Goal: Check status: Check status

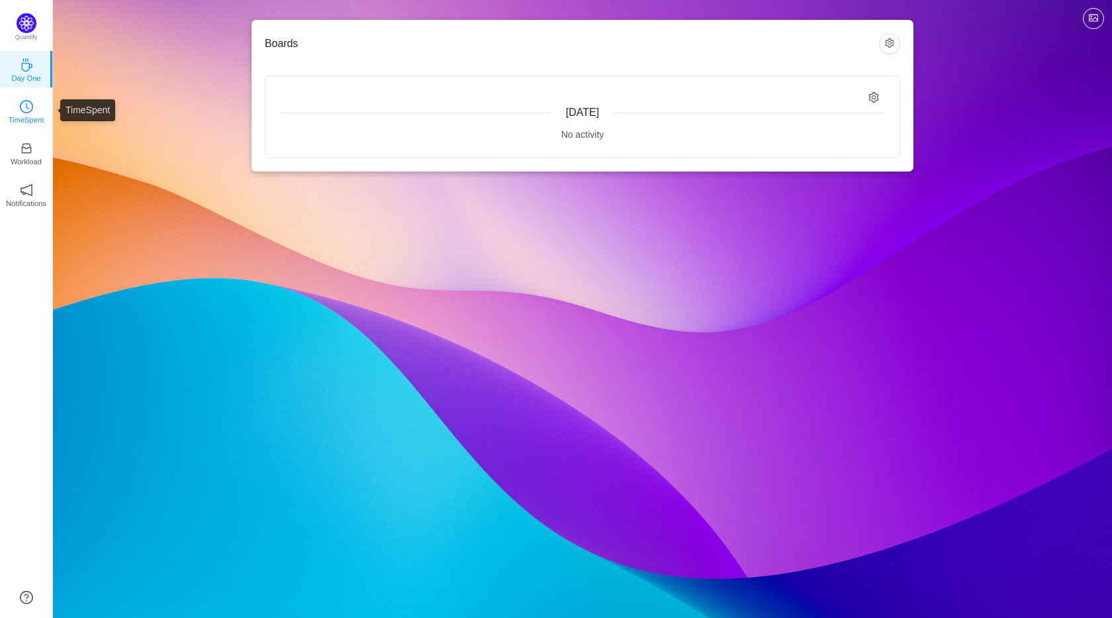
click at [20, 111] on link "TimeSpent" at bounding box center [26, 110] width 13 height 13
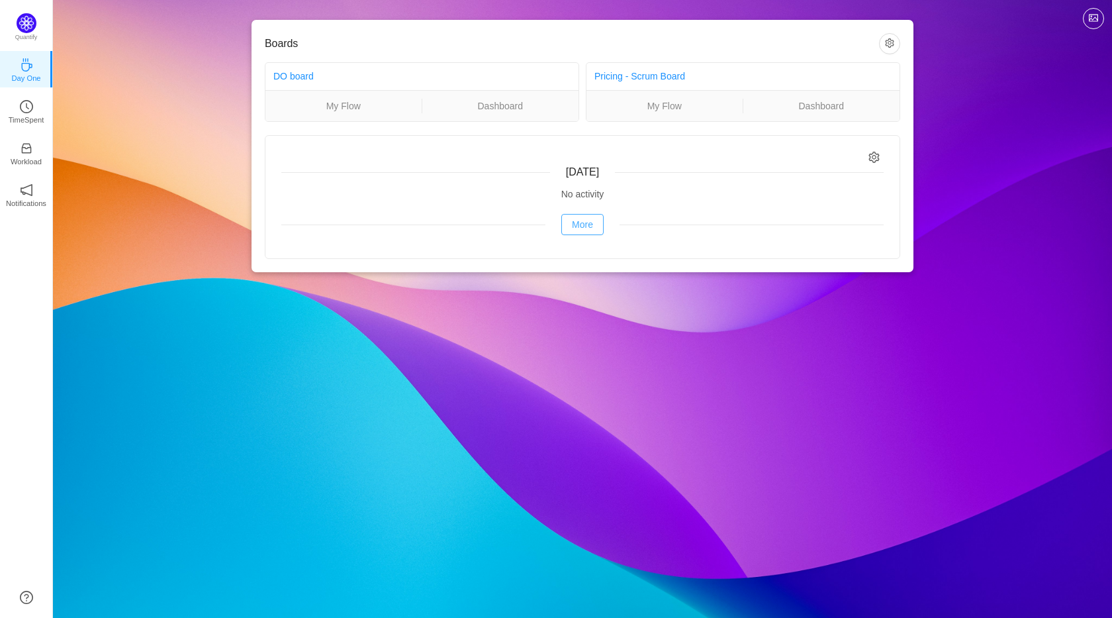
click at [575, 229] on button "More" at bounding box center [582, 224] width 42 height 21
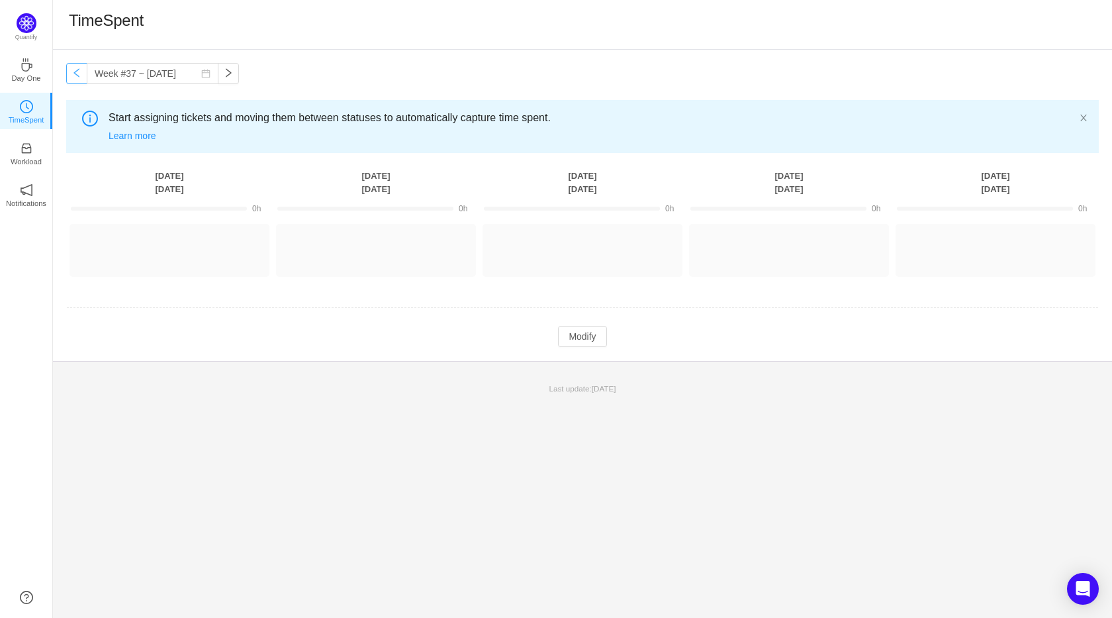
click at [79, 75] on button "button" at bounding box center [76, 73] width 21 height 21
click at [72, 70] on button "button" at bounding box center [76, 73] width 21 height 21
type input "Week #35 ~ [DATE]"
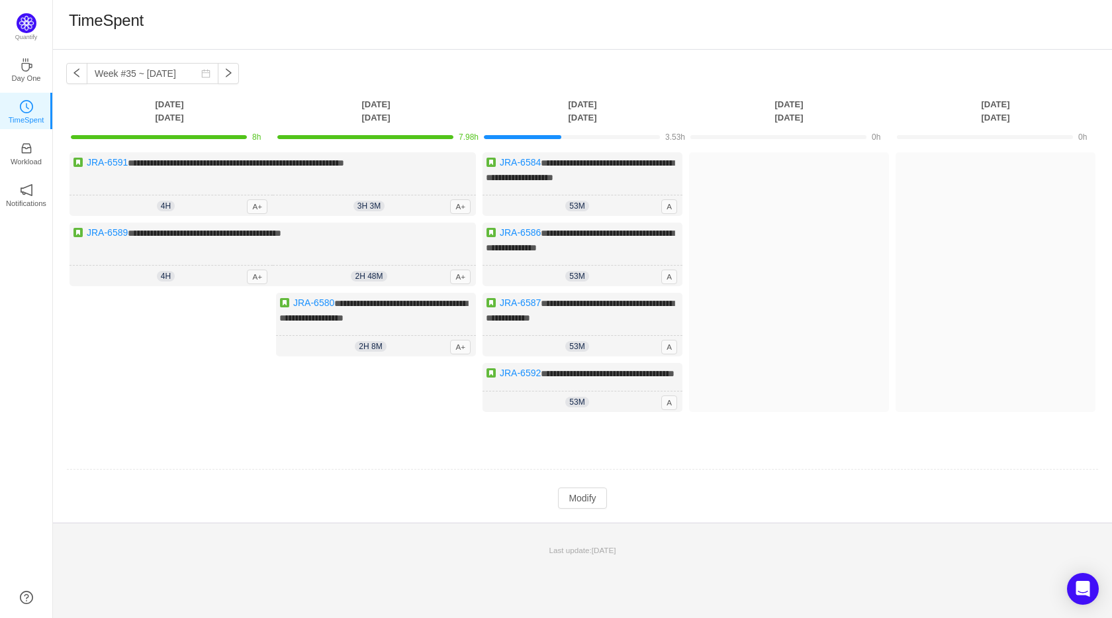
click at [366, 109] on th "[DATE]" at bounding box center [376, 110] width 207 height 27
click at [366, 119] on th "[DATE]" at bounding box center [376, 110] width 207 height 27
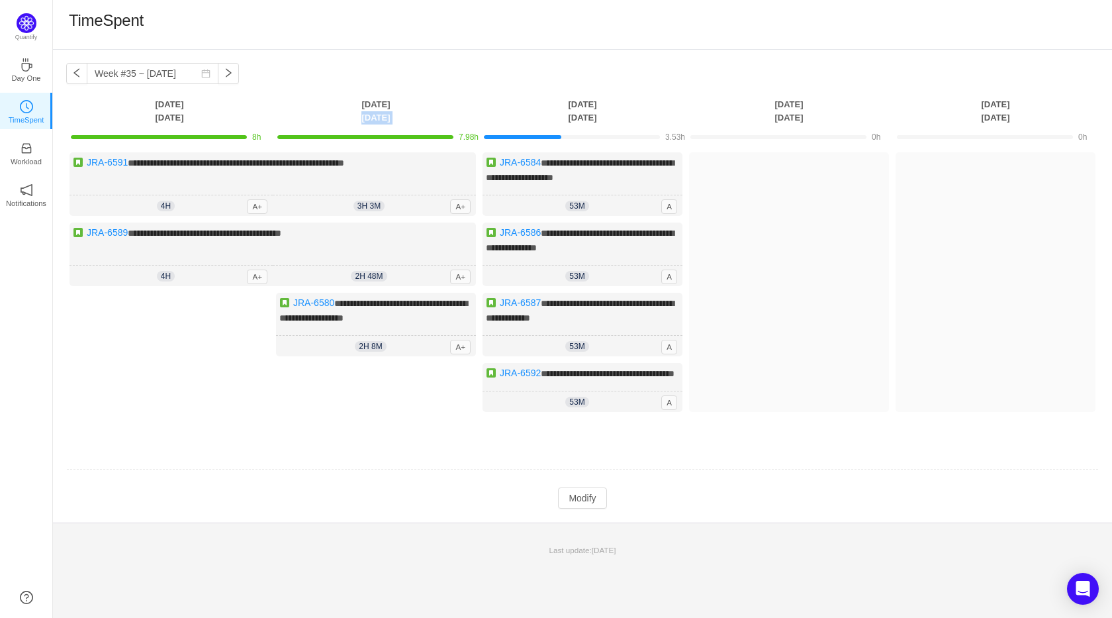
click at [366, 119] on th "[DATE]" at bounding box center [376, 110] width 207 height 27
